Goal: Transaction & Acquisition: Purchase product/service

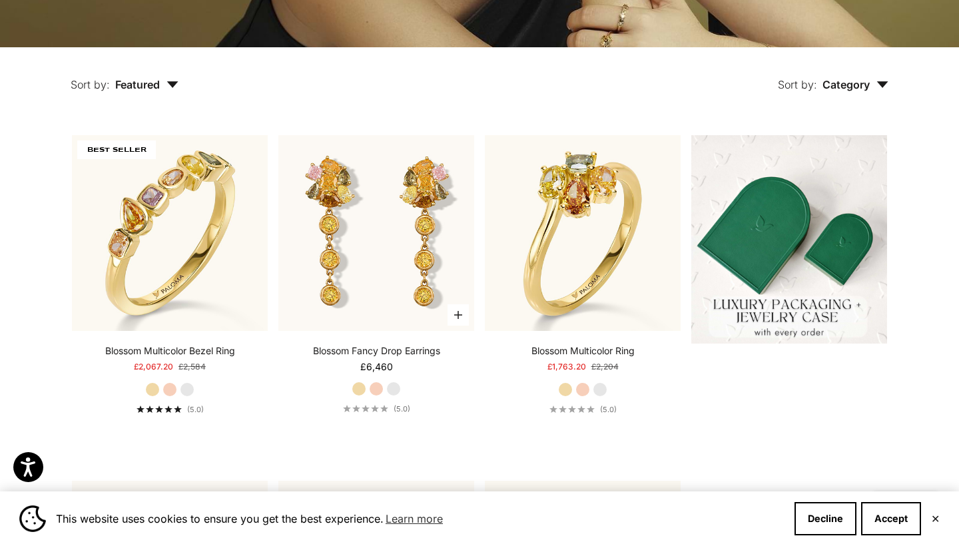
scroll to position [298, 0]
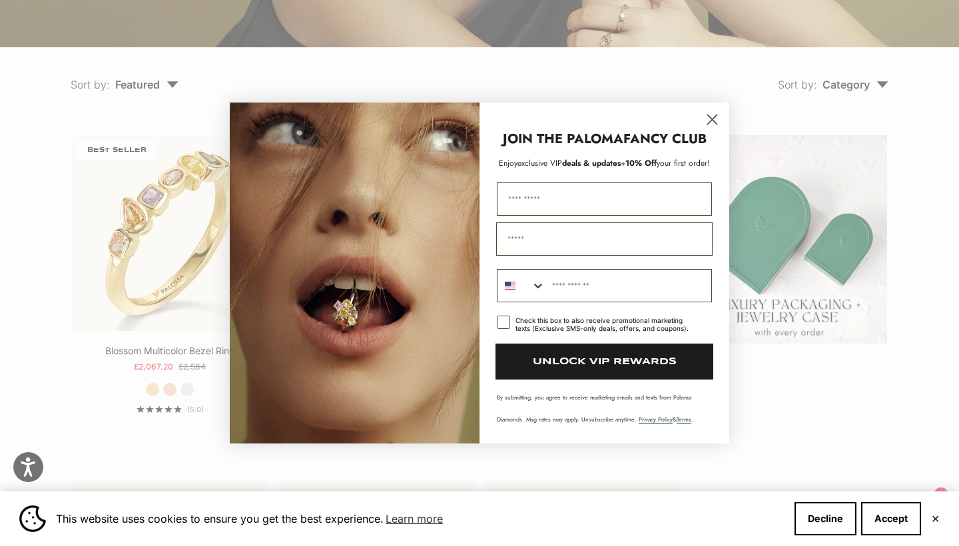
click at [714, 115] on circle "Close dialog" at bounding box center [712, 120] width 22 height 22
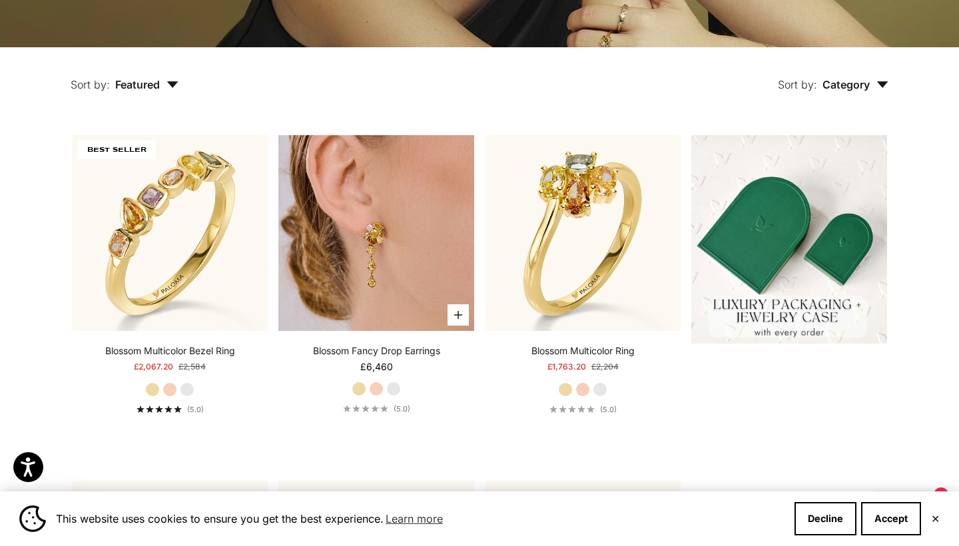
click at [360, 270] on img at bounding box center [376, 233] width 196 height 196
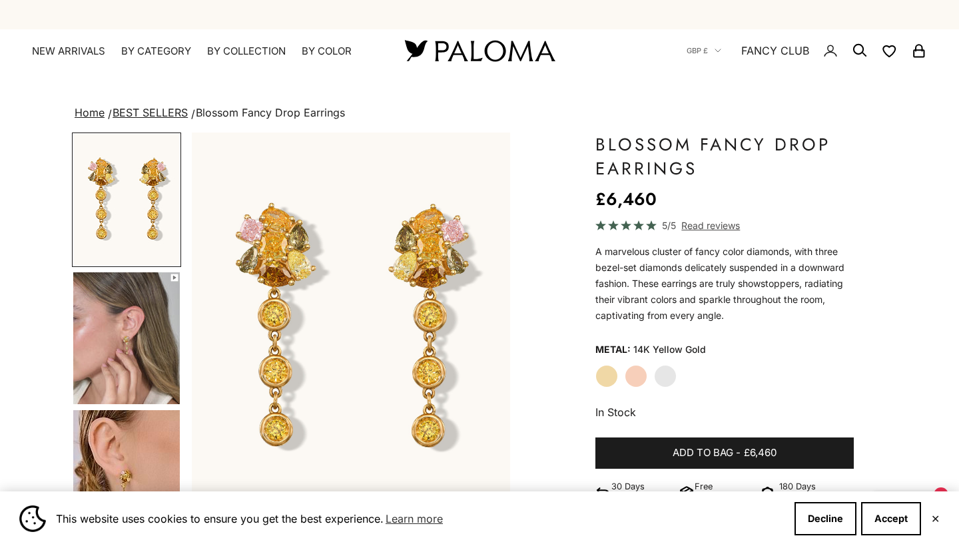
click at [127, 354] on img "Go to item 4" at bounding box center [126, 338] width 107 height 132
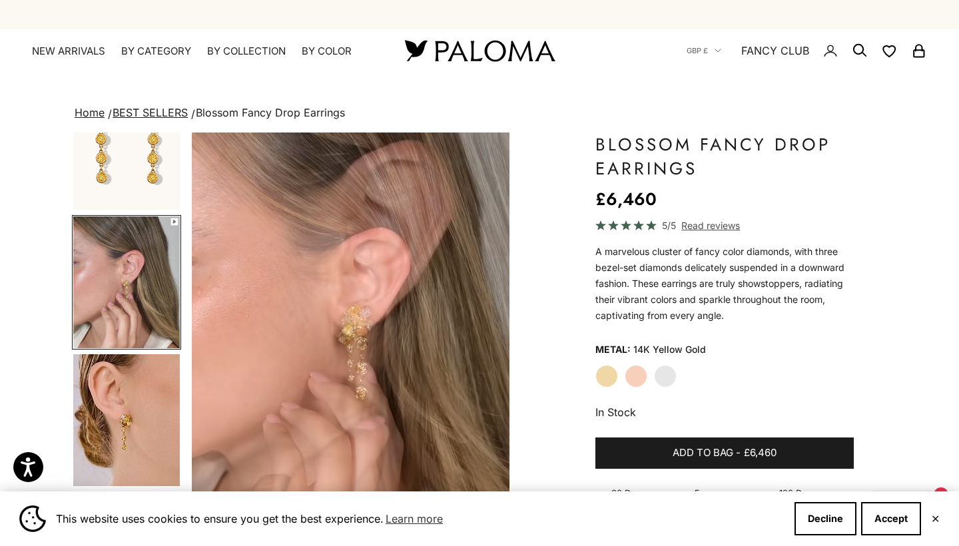
scroll to position [77, 0]
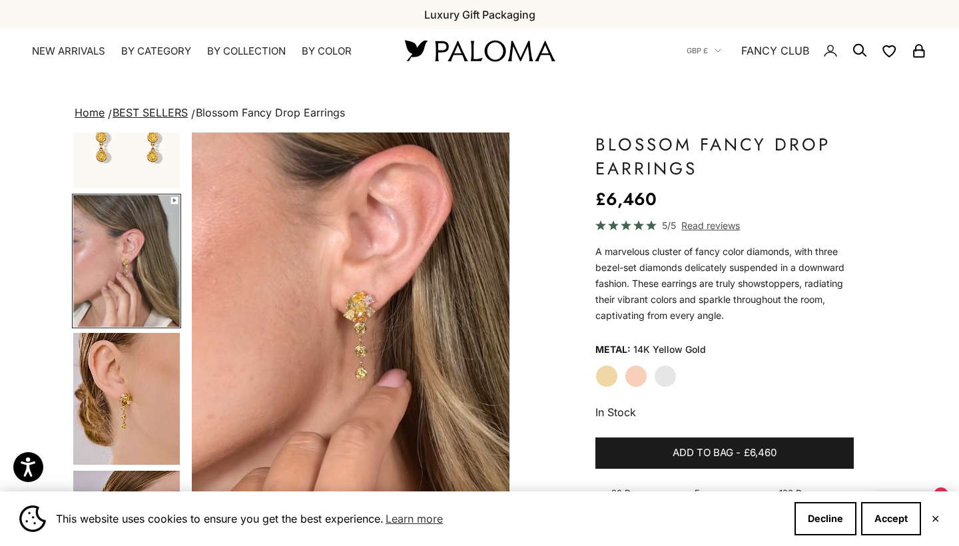
click at [137, 394] on img "Go to item 5" at bounding box center [126, 399] width 107 height 132
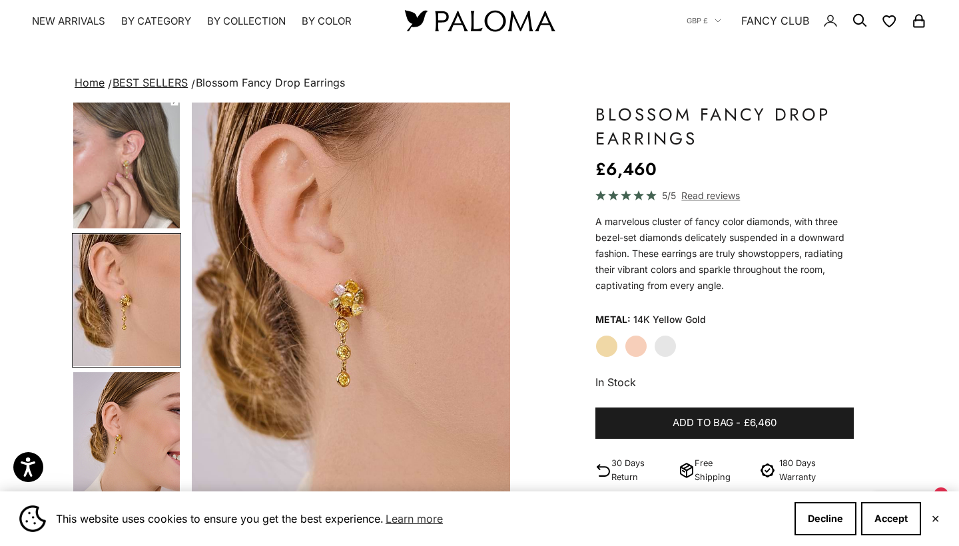
scroll to position [60, 0]
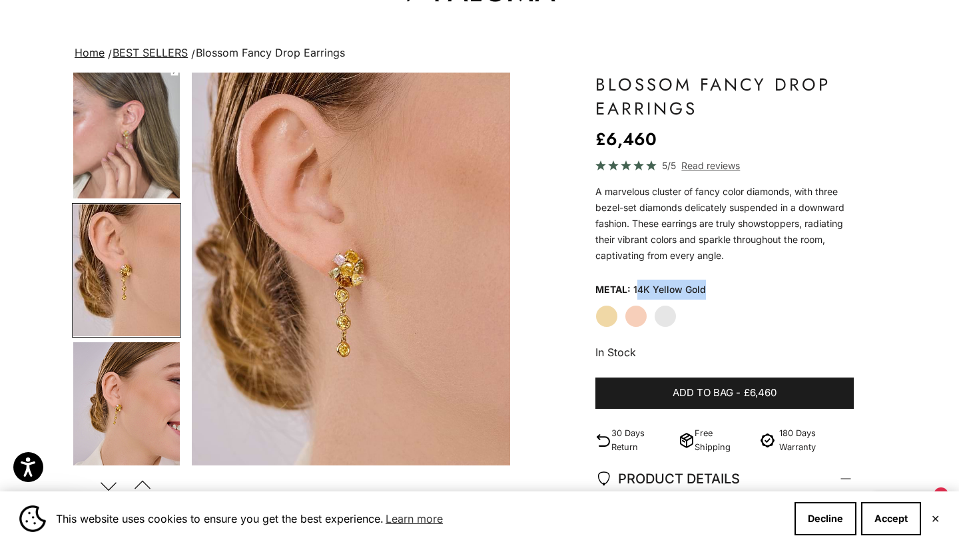
drag, startPoint x: 636, startPoint y: 290, endPoint x: 717, endPoint y: 301, distance: 81.3
click at [717, 301] on fieldset "Metal: 14K Yellow Gold Yellow Gold Rose Gold White Gold" at bounding box center [724, 304] width 258 height 48
click at [348, 264] on img "Item 5 of 13" at bounding box center [351, 269] width 318 height 393
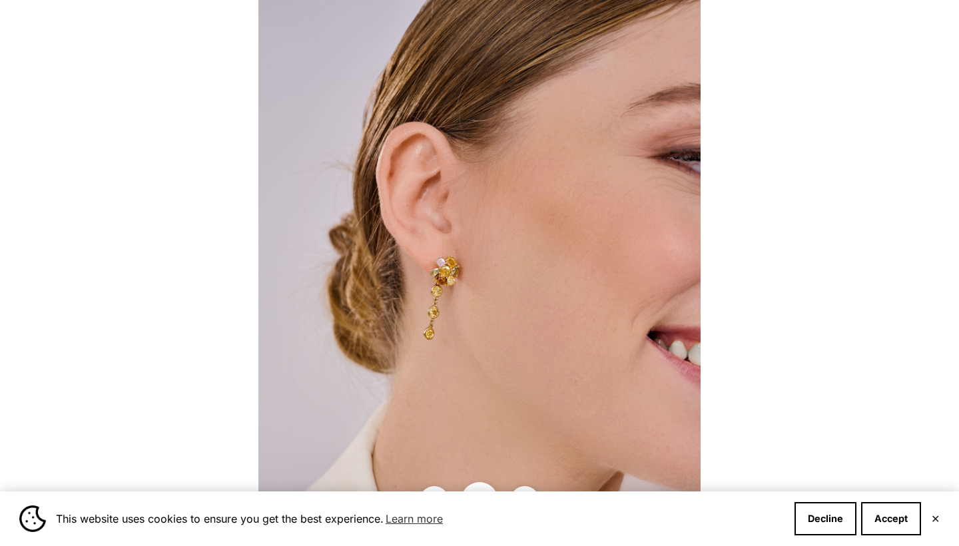
click at [805, 210] on div at bounding box center [479, 273] width 959 height 546
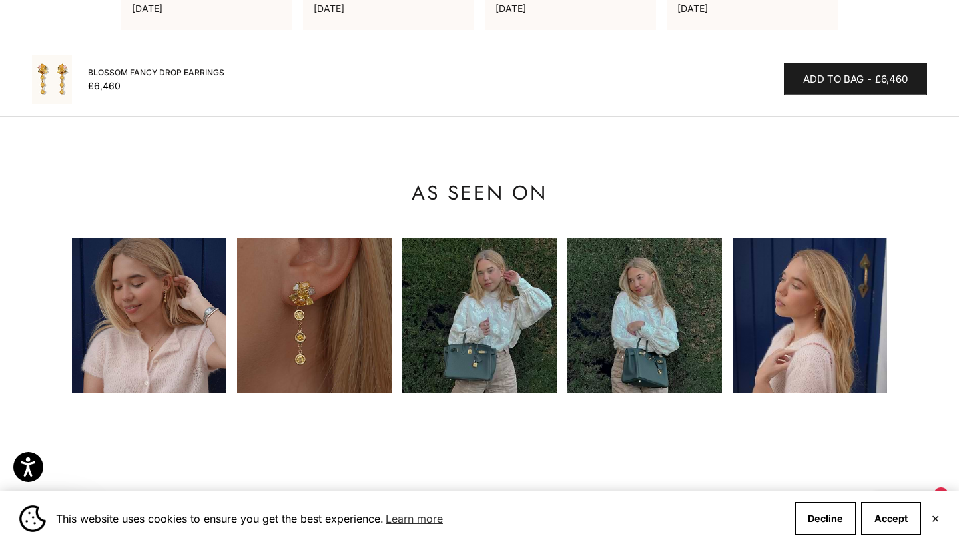
scroll to position [1222, 0]
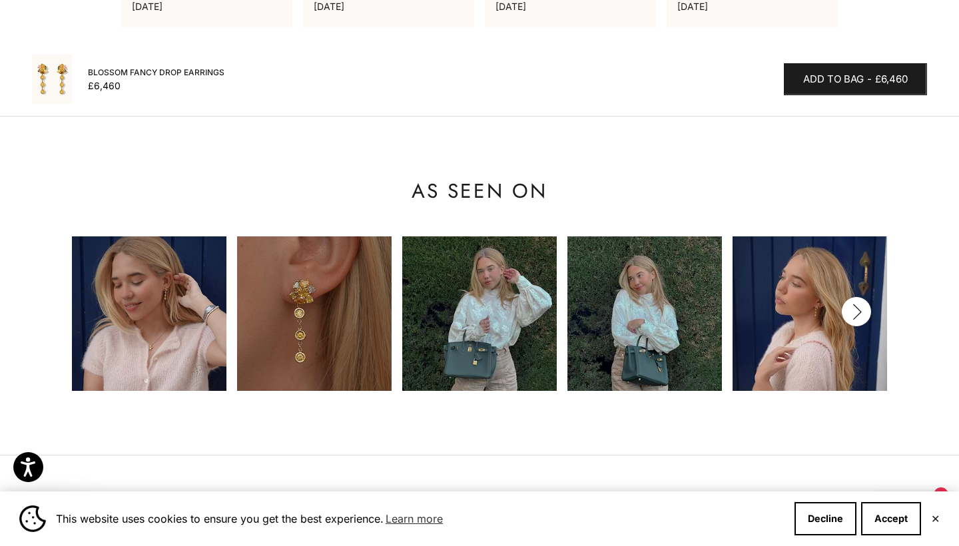
click at [852, 304] on icon "button" at bounding box center [856, 312] width 15 height 17
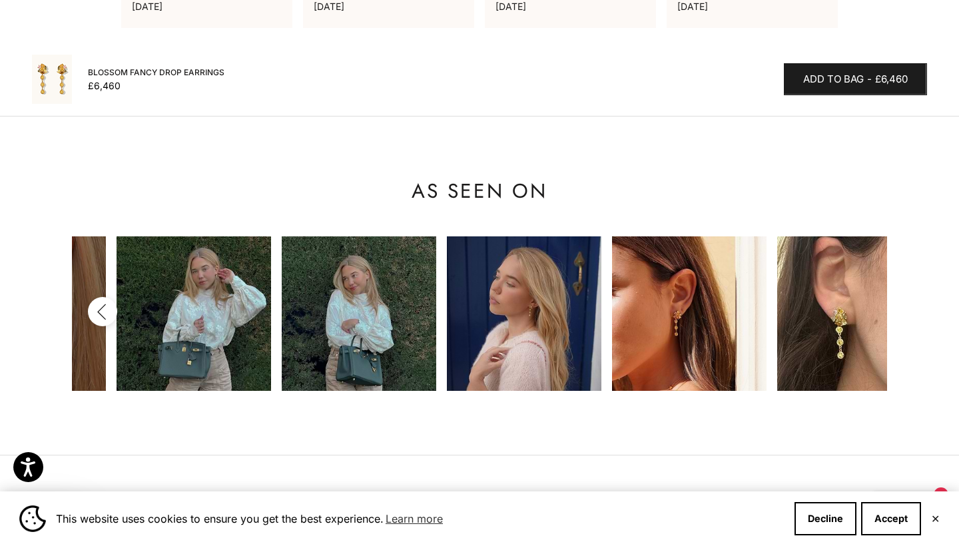
scroll to position [0, 330]
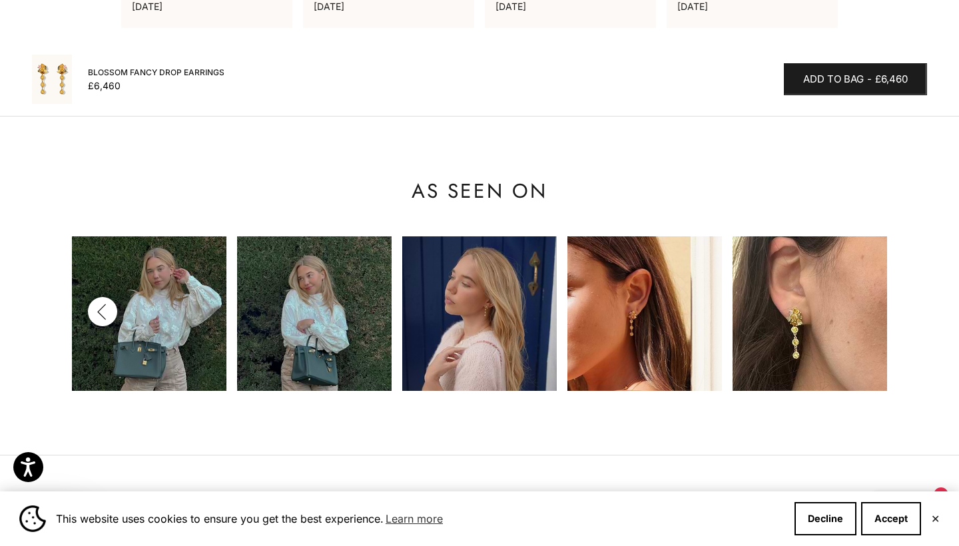
click at [316, 294] on img at bounding box center [314, 313] width 155 height 155
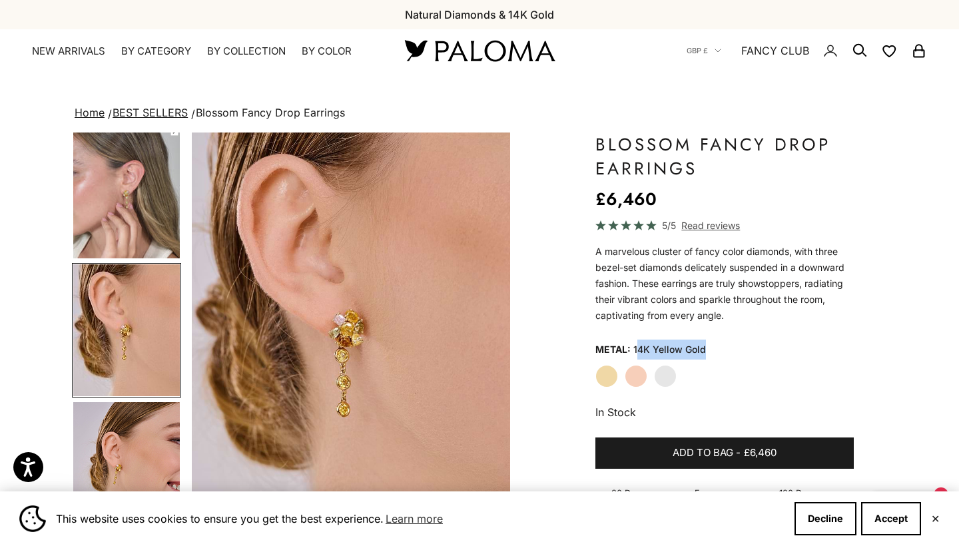
scroll to position [0, 0]
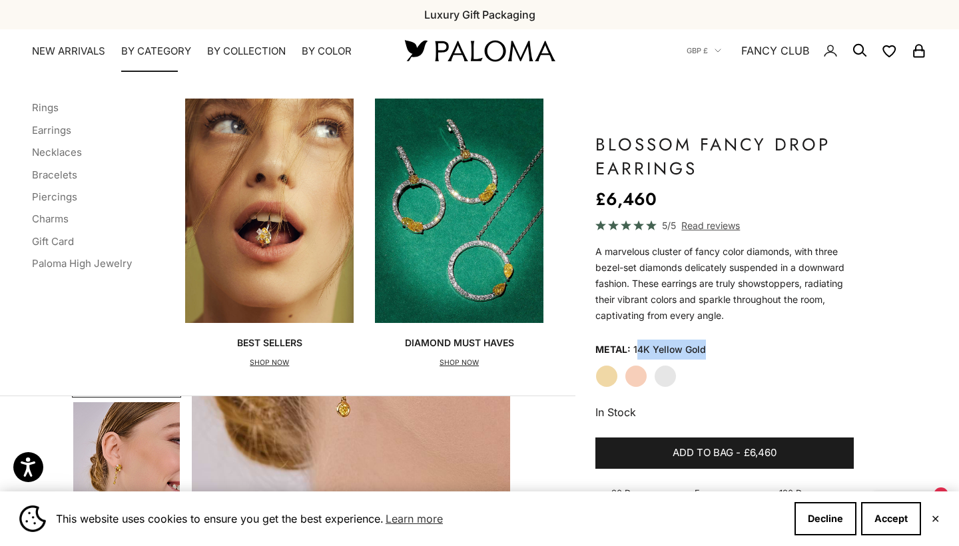
click at [434, 249] on img "Primary navigation" at bounding box center [459, 211] width 168 height 224
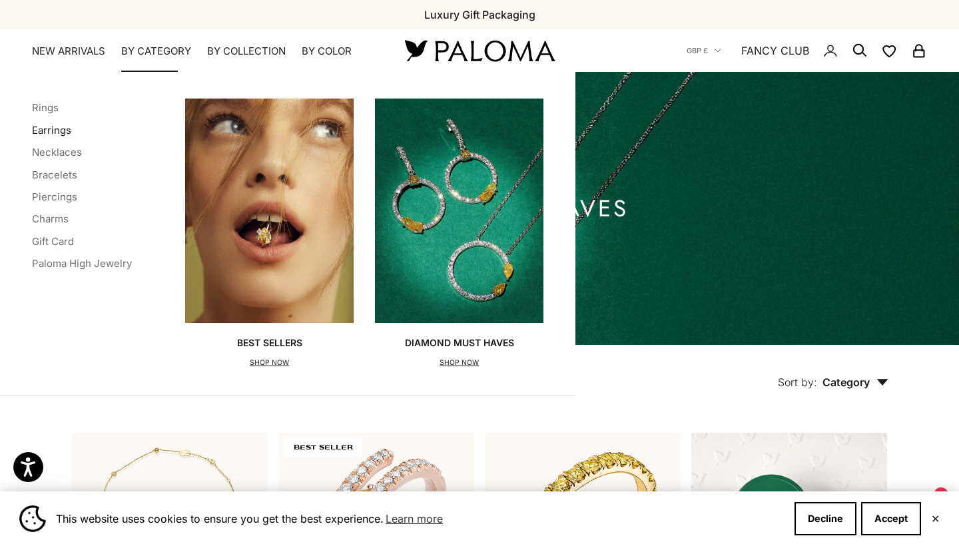
click at [48, 131] on link "Earrings" at bounding box center [51, 130] width 39 height 13
